Goal: Browse casually

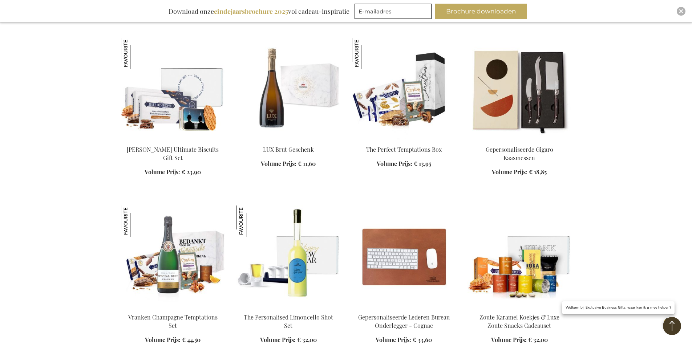
scroll to position [690, 0]
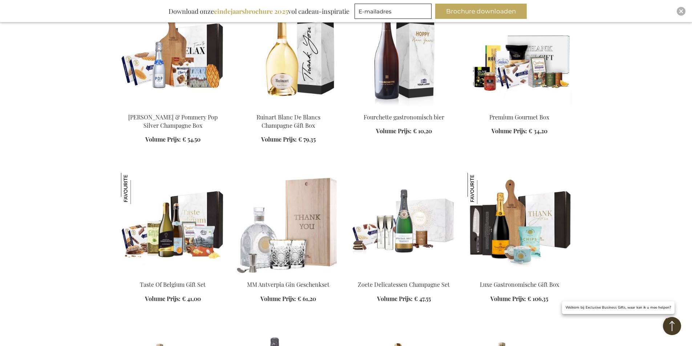
scroll to position [1380, 0]
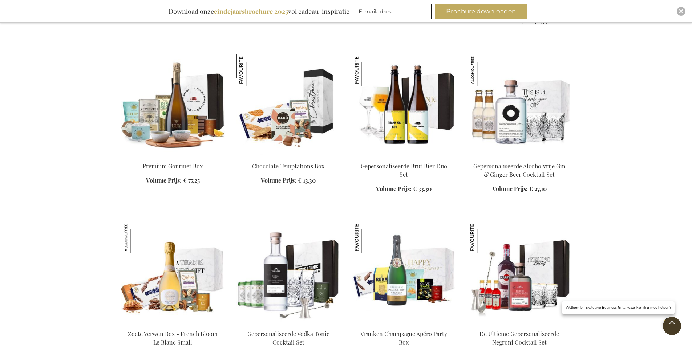
scroll to position [1815, 0]
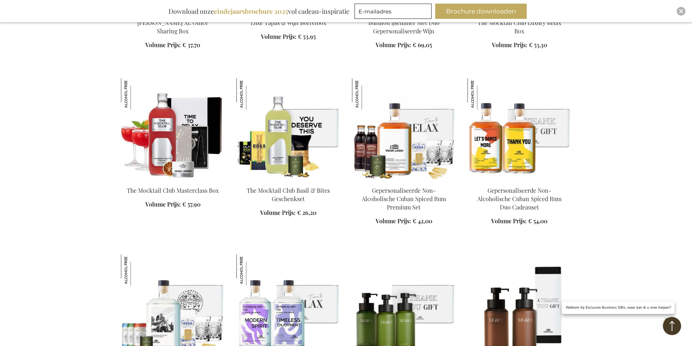
scroll to position [2396, 0]
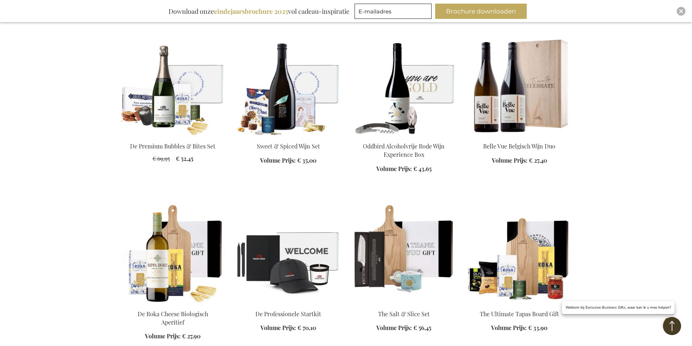
scroll to position [2941, 0]
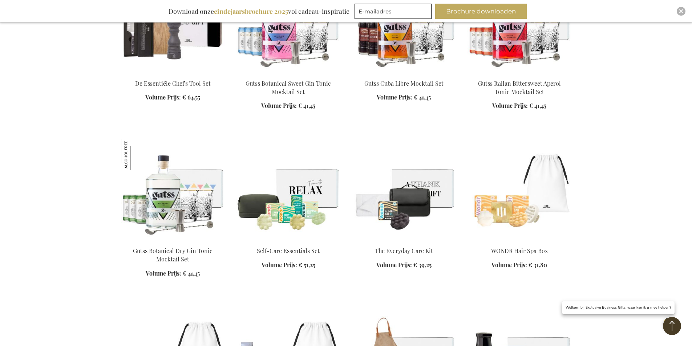
scroll to position [3413, 0]
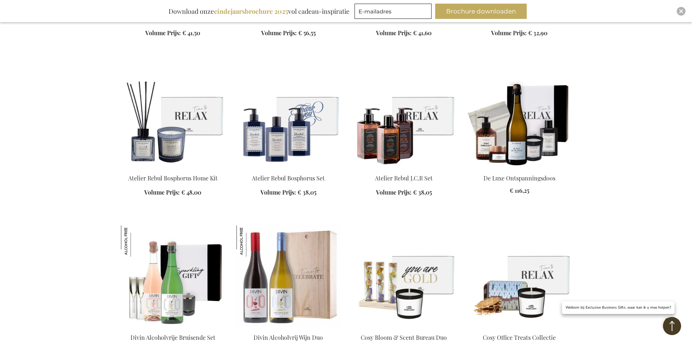
scroll to position [3921, 0]
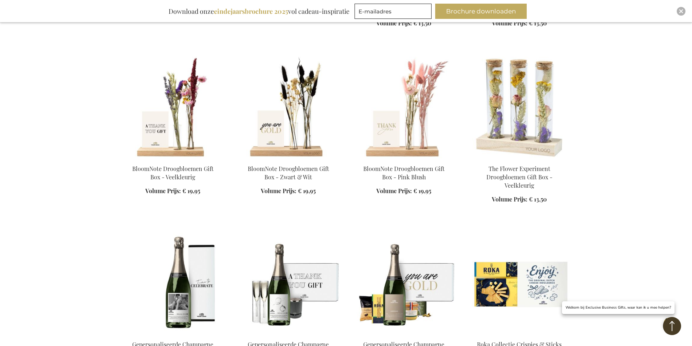
scroll to position [4320, 0]
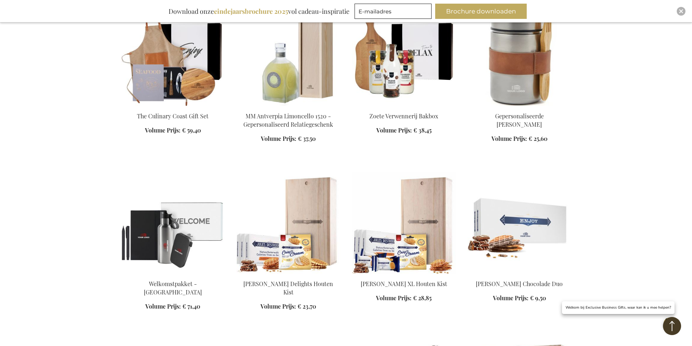
scroll to position [4792, 0]
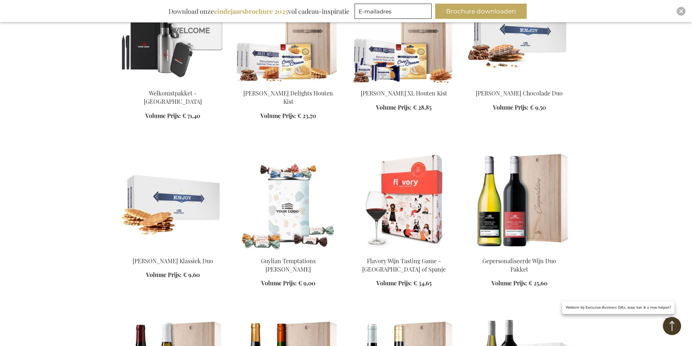
scroll to position [4756, 0]
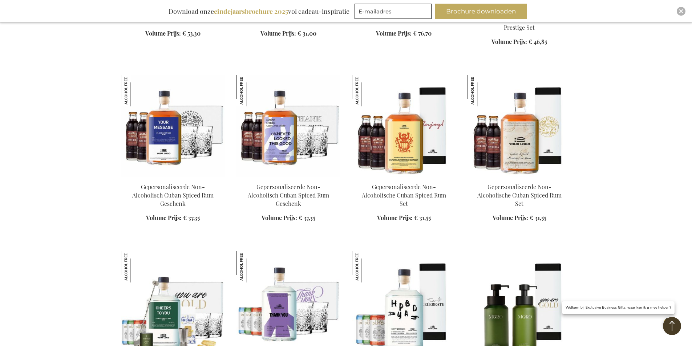
scroll to position [690, 0]
